Goal: Transaction & Acquisition: Purchase product/service

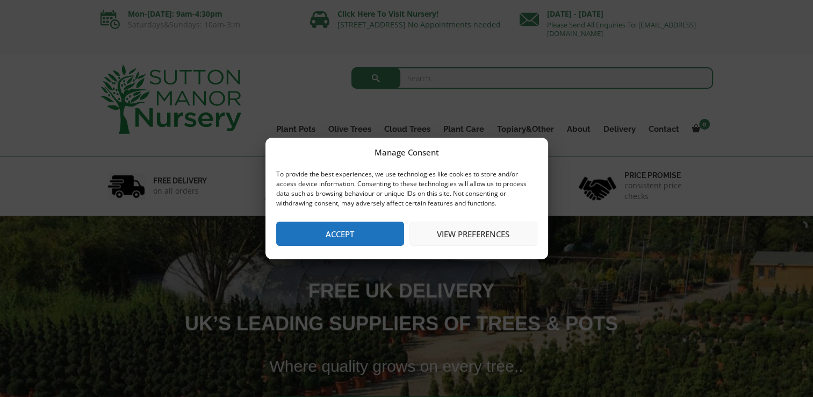
click at [462, 233] on button "View preferences" at bounding box center [474, 234] width 128 height 24
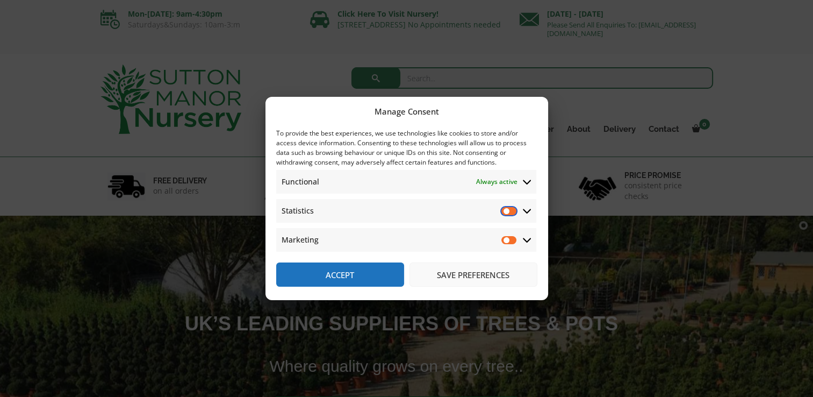
click at [510, 209] on input "Statistics" at bounding box center [510, 210] width 16 height 11
click at [502, 213] on input "Statistics" at bounding box center [510, 210] width 16 height 11
checkbox input "false"
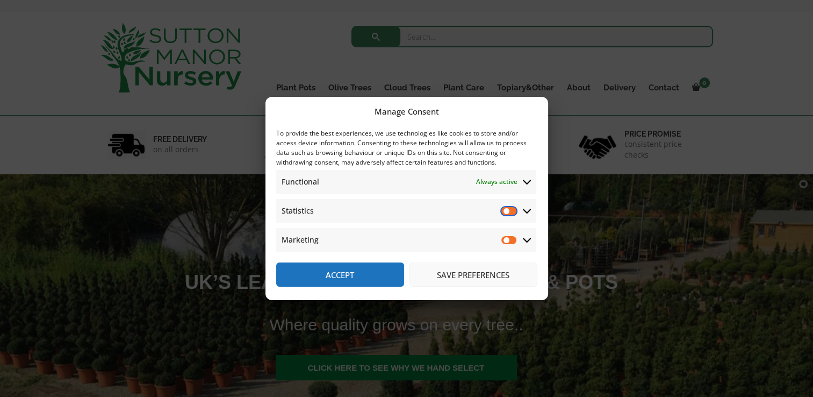
scroll to position [54, 0]
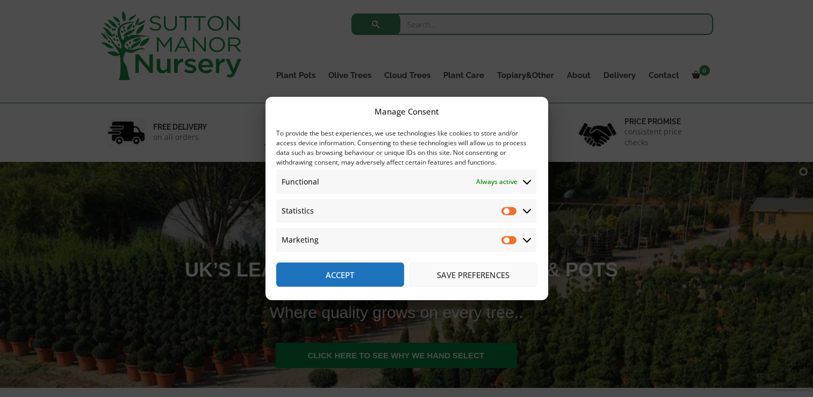
click at [465, 274] on button "Save preferences" at bounding box center [474, 274] width 128 height 24
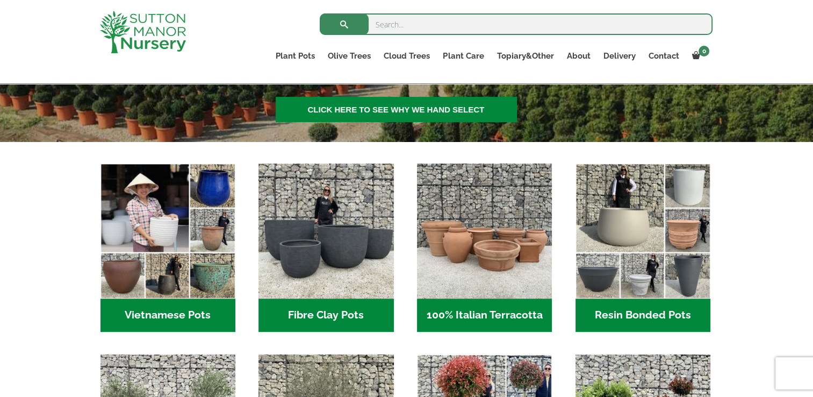
scroll to position [269, 0]
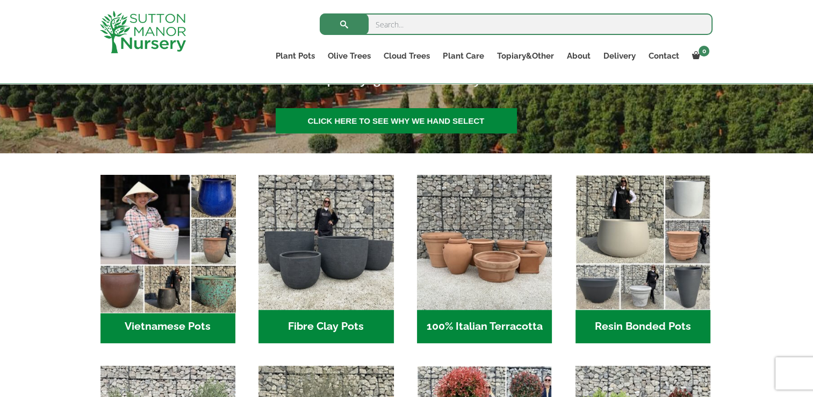
click at [174, 256] on img "Visit product category Vietnamese Pots" at bounding box center [168, 243] width 142 height 142
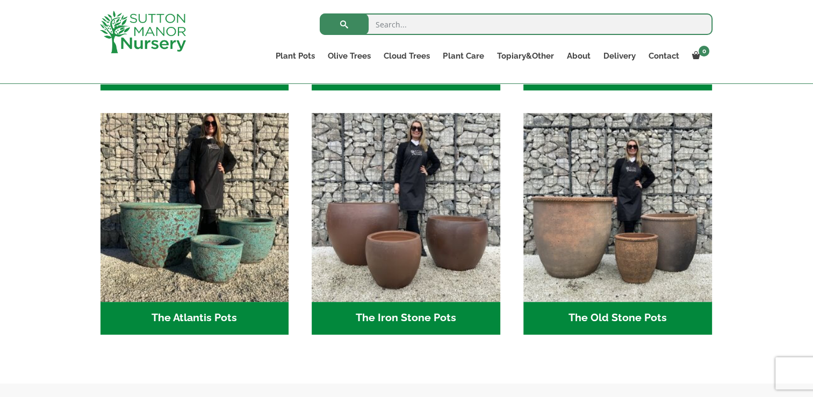
scroll to position [538, 0]
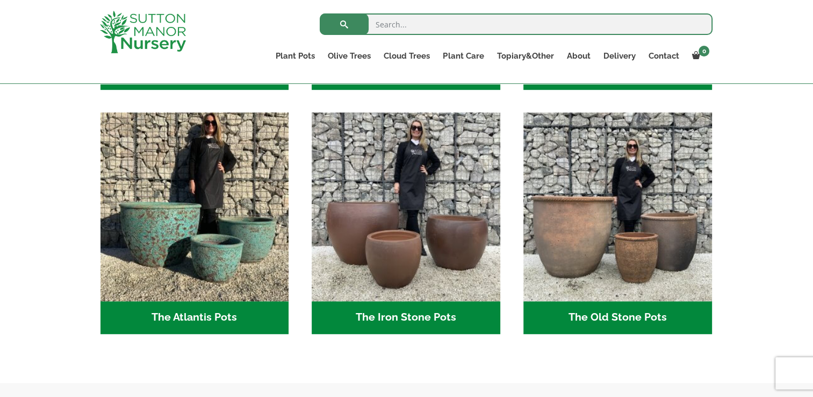
click at [187, 317] on h2 "The Atlantis Pots (11)" at bounding box center [195, 317] width 189 height 33
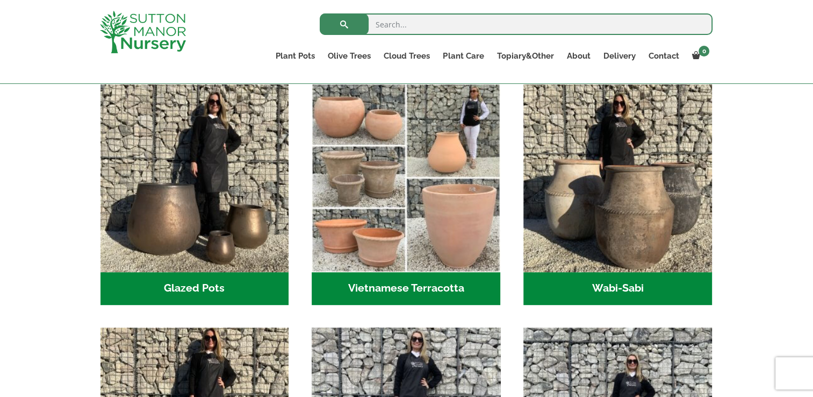
scroll to position [215, 0]
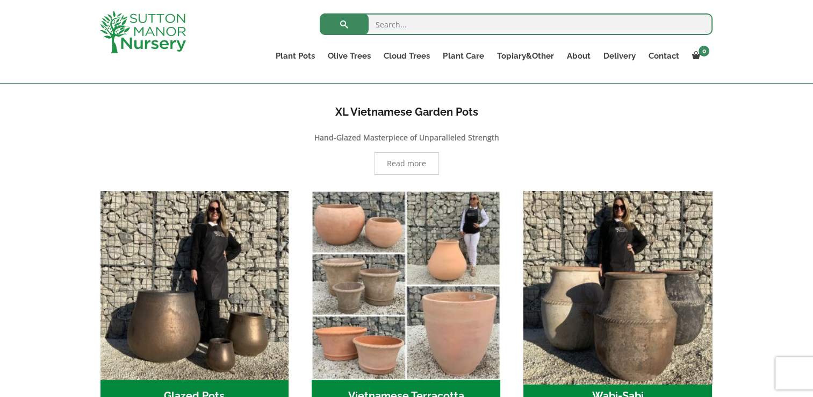
click at [630, 320] on img "Visit product category Wabi-Sabi" at bounding box center [618, 285] width 198 height 198
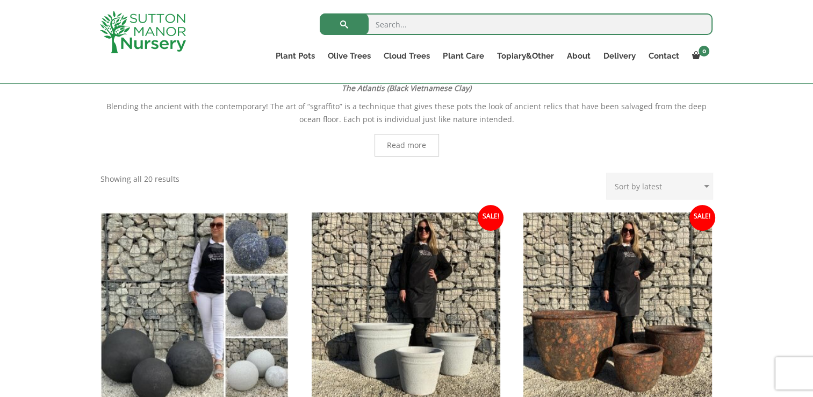
scroll to position [215, 0]
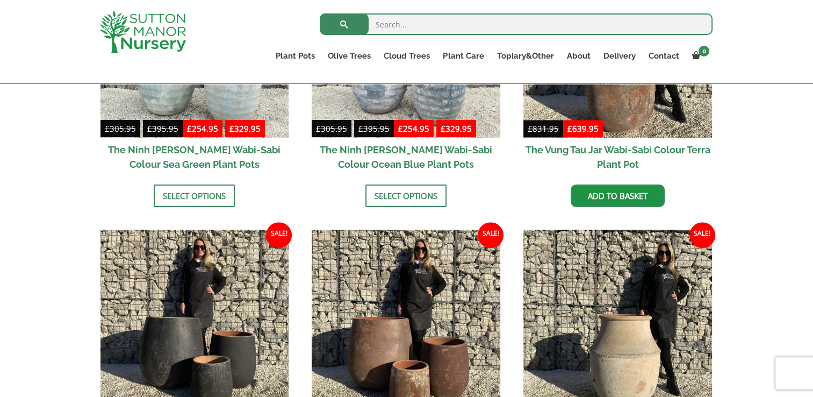
scroll to position [968, 0]
